Goal: Transaction & Acquisition: Purchase product/service

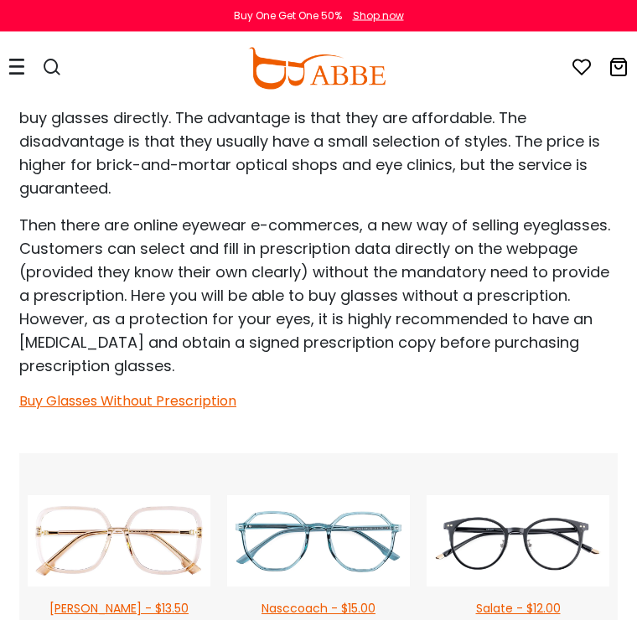
scroll to position [2468, 0]
click at [178, 401] on link "Buy Glasses Without Prescription" at bounding box center [127, 400] width 217 height 19
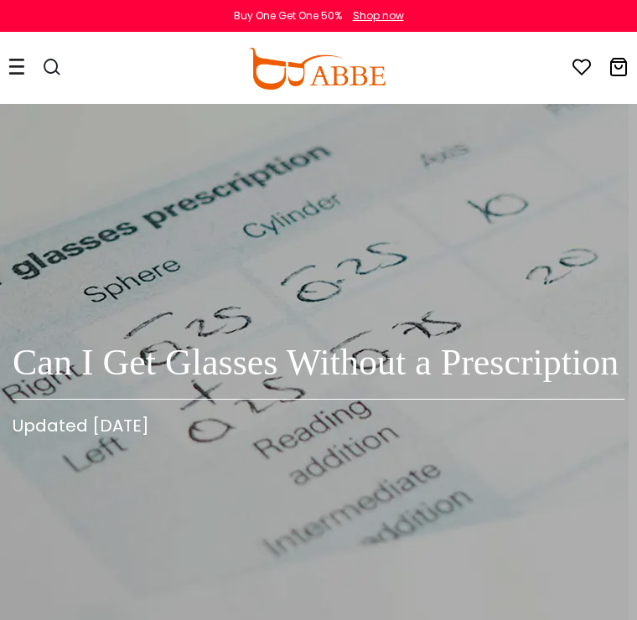
scroll to position [2495, 0]
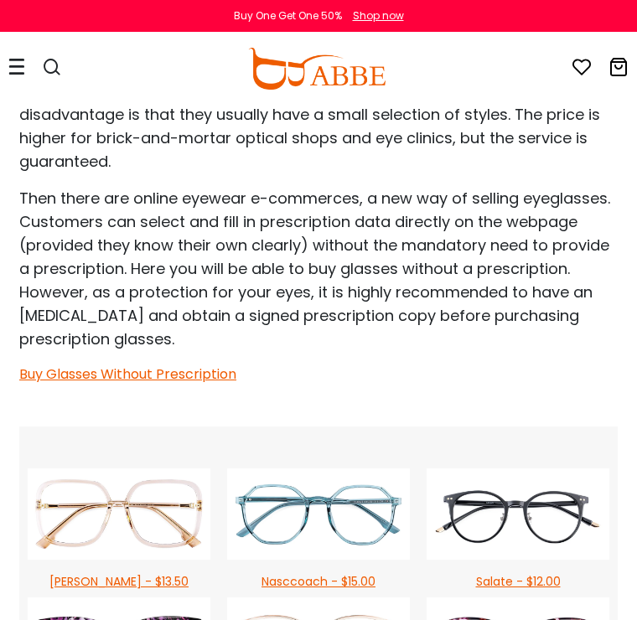
click at [169, 370] on link "Buy Glasses Without Prescription" at bounding box center [127, 373] width 217 height 19
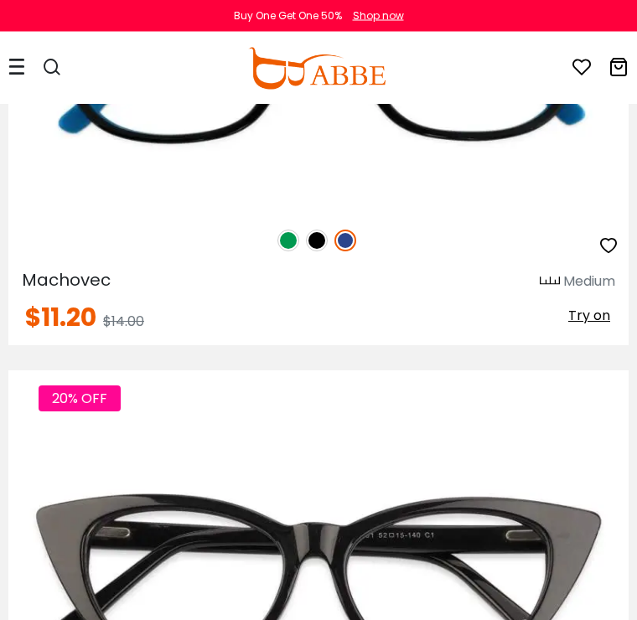
scroll to position [337, 0]
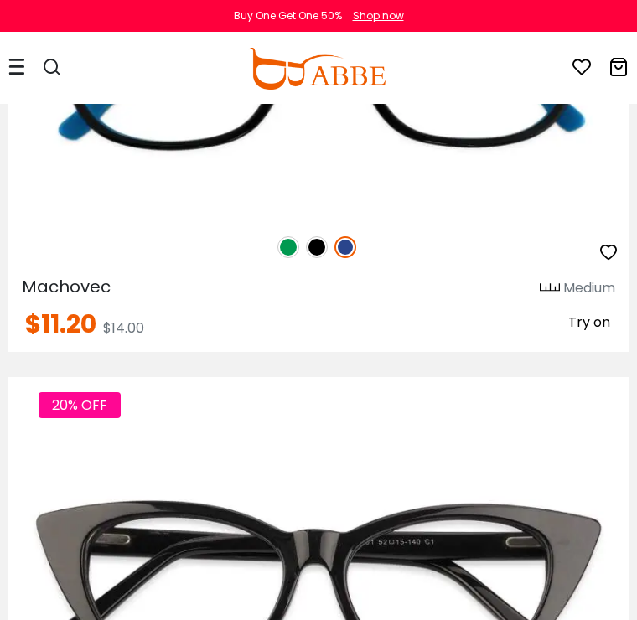
click at [0, 0] on img at bounding box center [0, 0] width 0 height 0
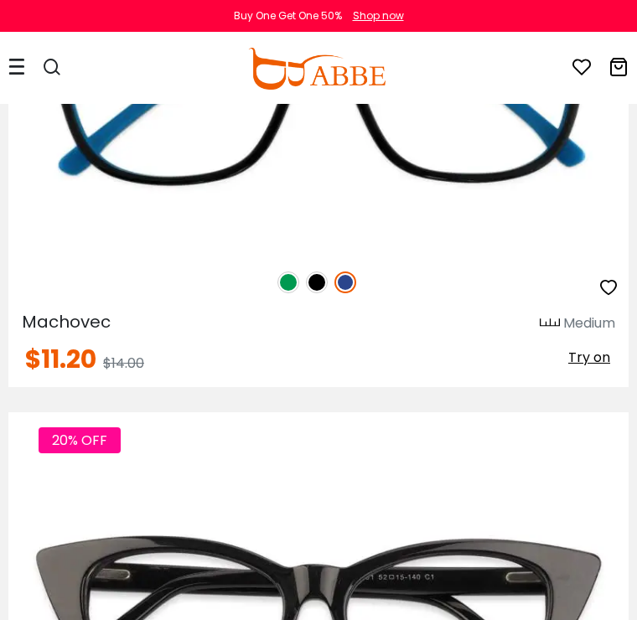
scroll to position [364, 0]
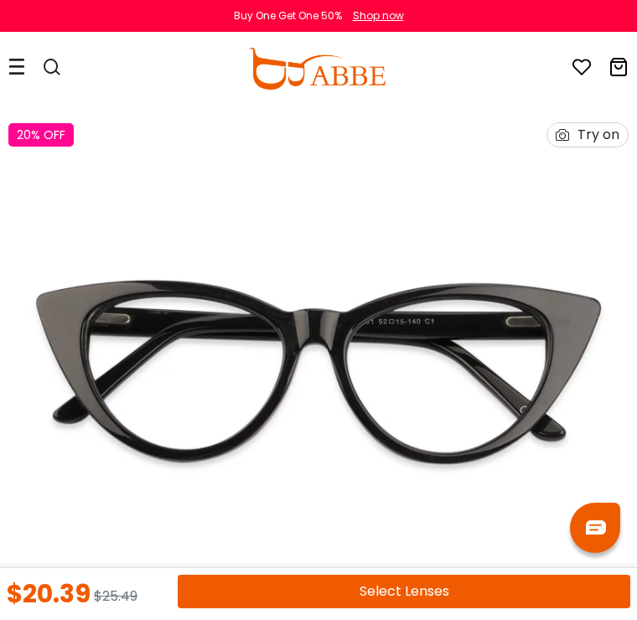
scroll to position [6, 0]
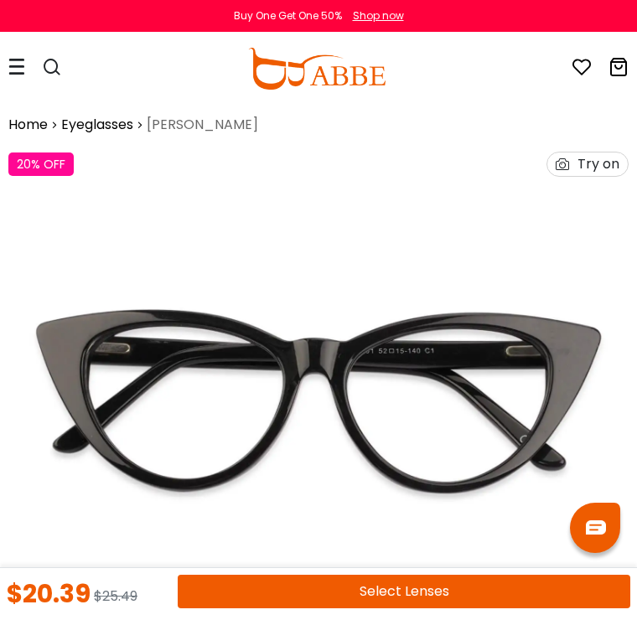
click at [600, 160] on div "Try on" at bounding box center [598, 163] width 42 height 23
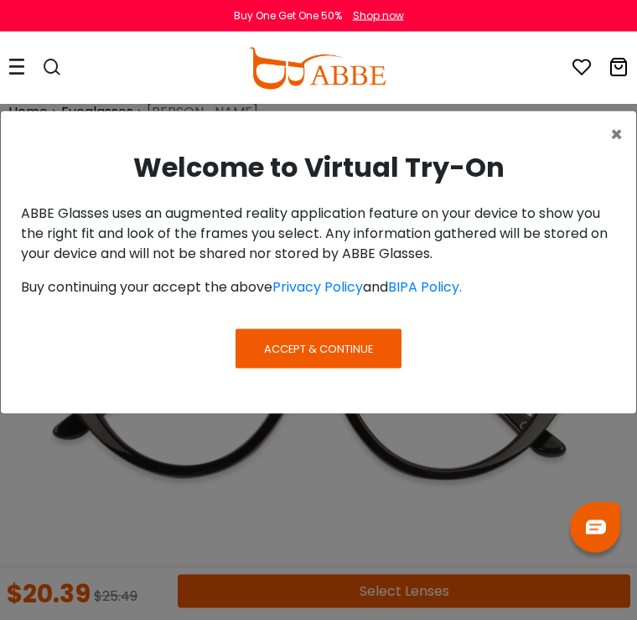
scroll to position [19, 0]
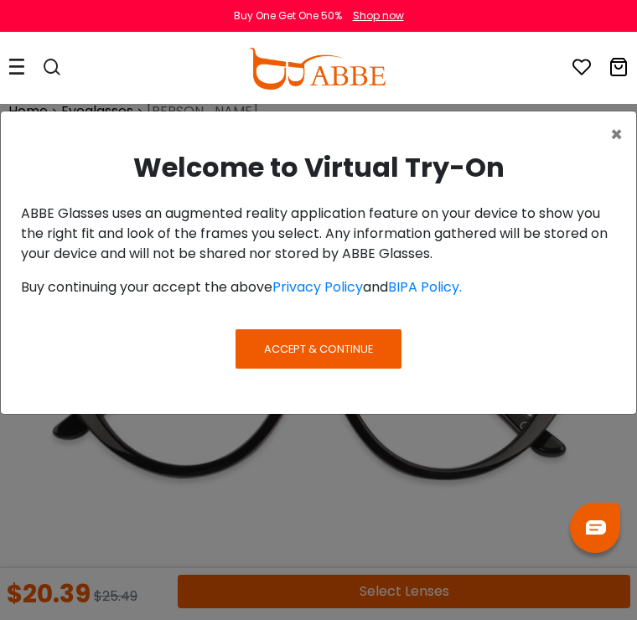
click at [349, 354] on span "Accept & Continue" at bounding box center [318, 349] width 109 height 16
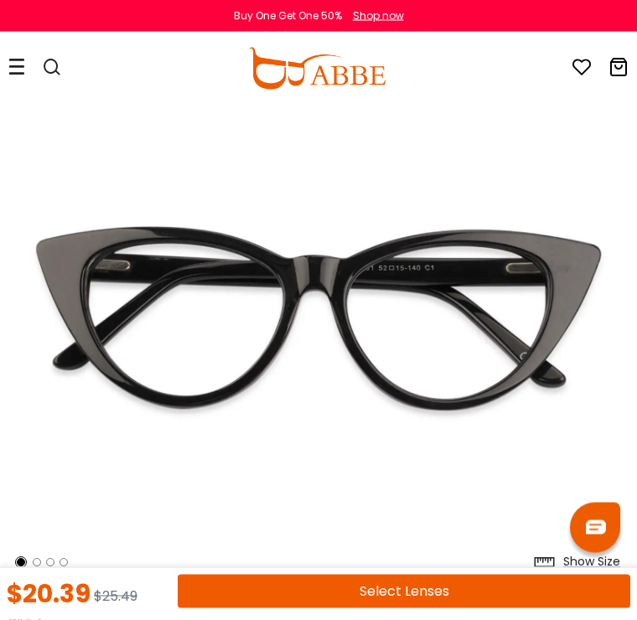
scroll to position [0, 0]
